Goal: Information Seeking & Learning: Learn about a topic

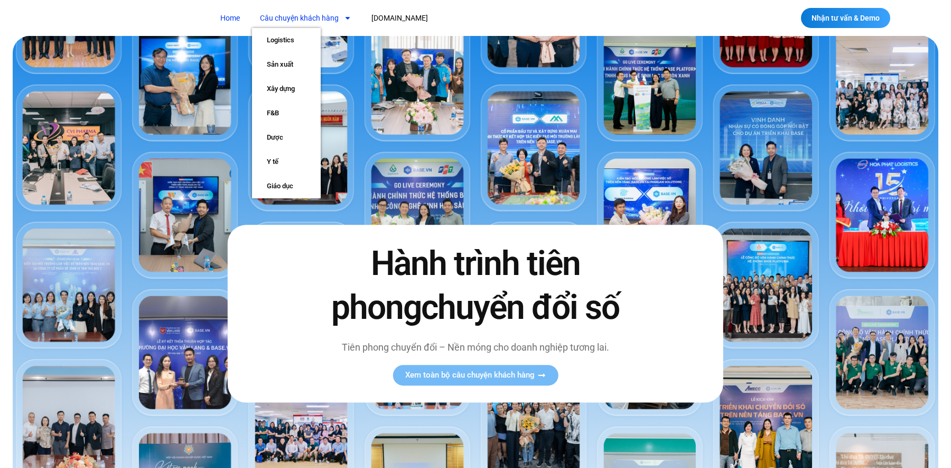
click at [295, 22] on link "Câu chuyện khách hàng" at bounding box center [305, 18] width 107 height 20
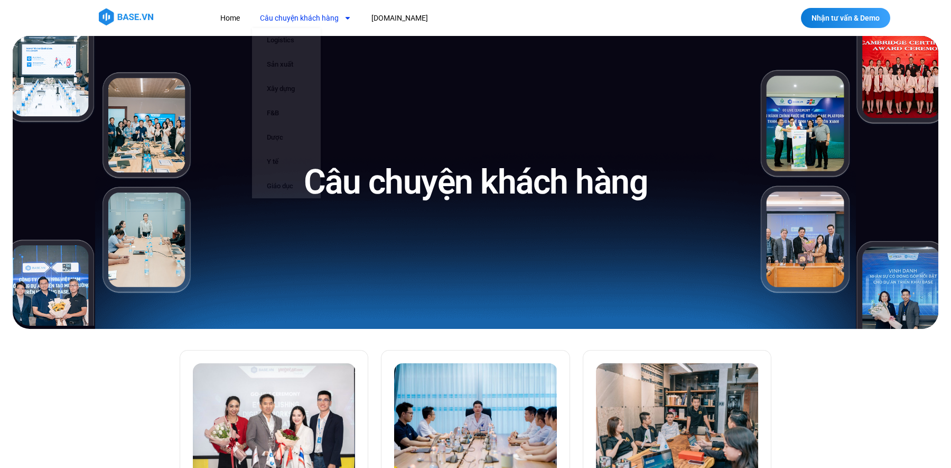
click at [473, 15] on nav "Home Câu chuyện khách hàng Logistics Sản xuất Xây dựng F&B Dược Y tế Giáo dục B…" at bounding box center [417, 18] width 410 height 20
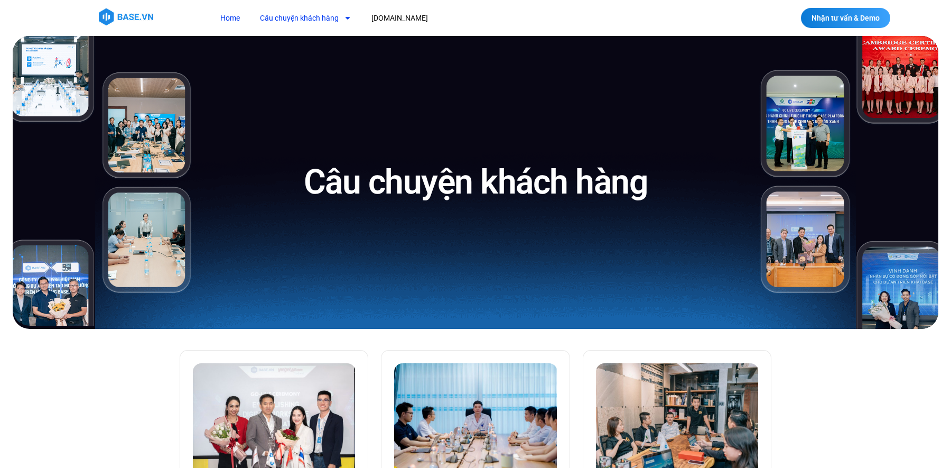
click at [231, 21] on link "Home" at bounding box center [229, 18] width 35 height 20
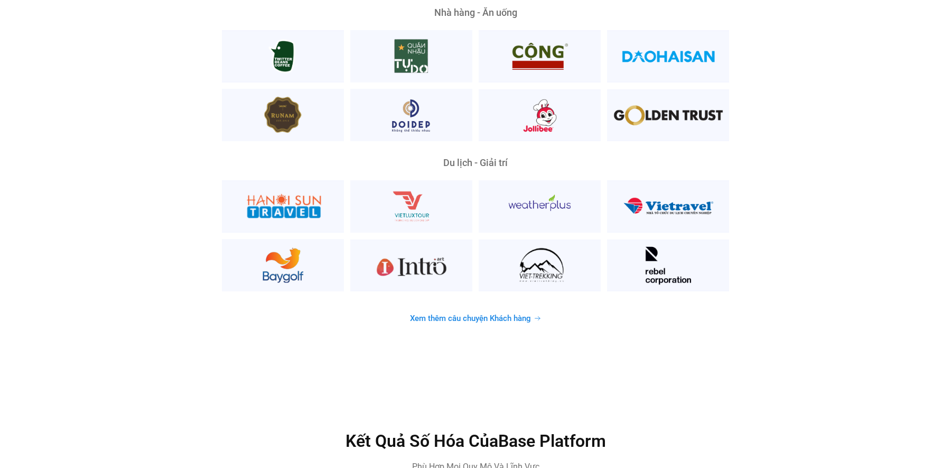
scroll to position [2856, 0]
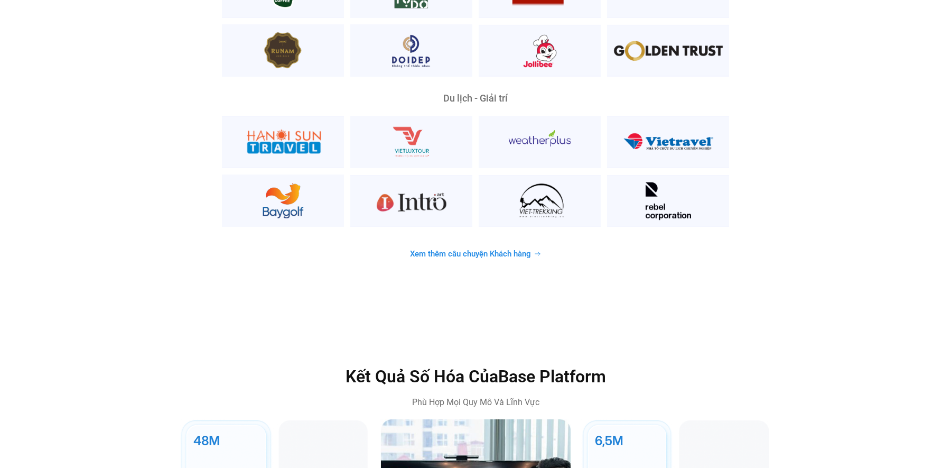
click at [516, 250] on span "Xem thêm câu chuyện Khách hàng" at bounding box center [470, 254] width 121 height 8
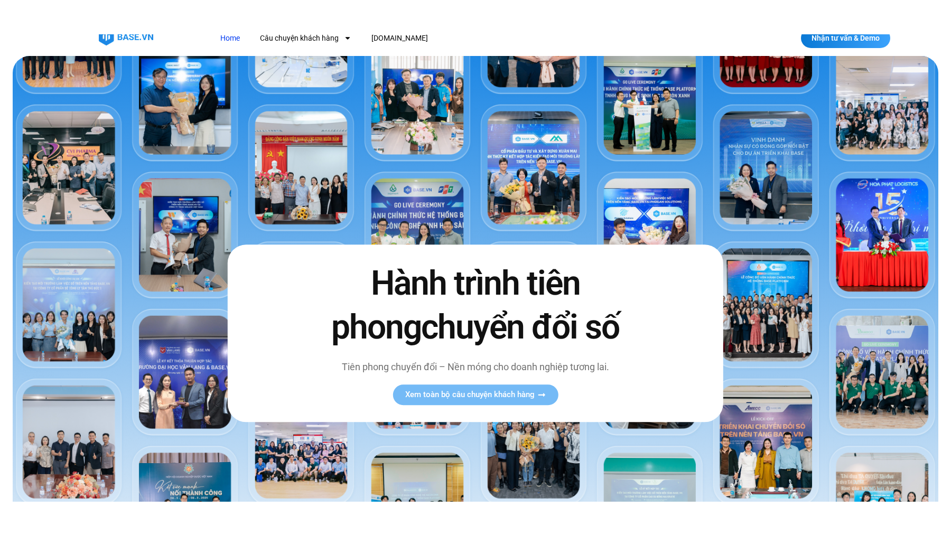
scroll to position [16, 0]
